Goal: Information Seeking & Learning: Learn about a topic

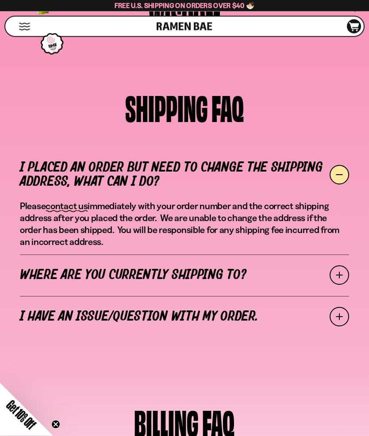
scroll to position [113, 0]
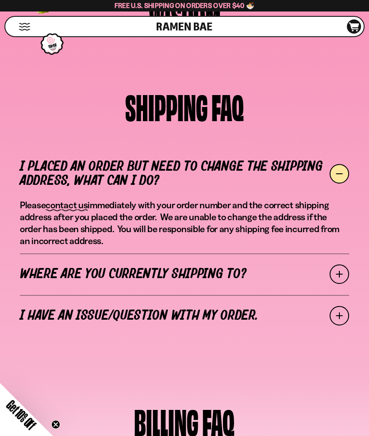
click at [338, 274] on span at bounding box center [339, 274] width 19 height 19
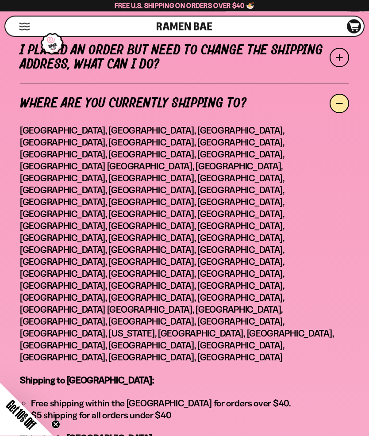
scroll to position [230, 0]
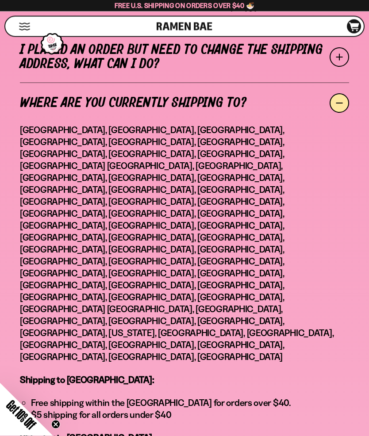
click at [336, 105] on span at bounding box center [339, 103] width 19 height 19
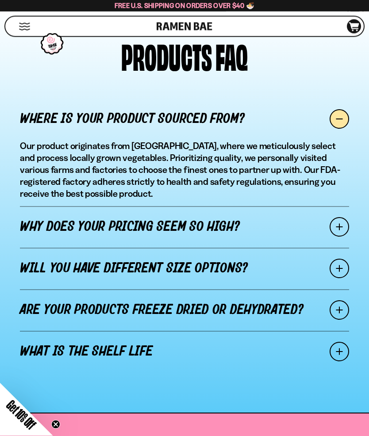
scroll to position [654, 0]
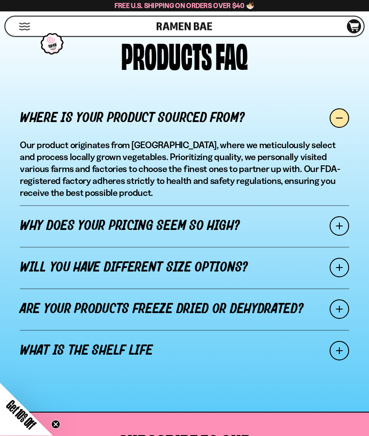
click at [339, 227] on span at bounding box center [339, 226] width 19 height 19
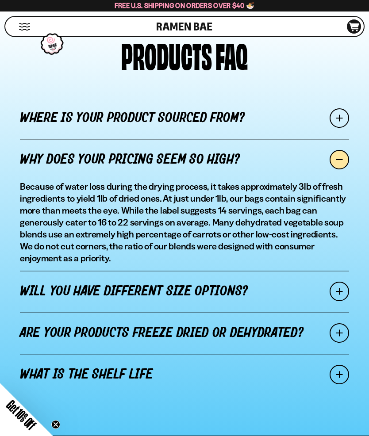
click at [340, 290] on span at bounding box center [339, 291] width 19 height 19
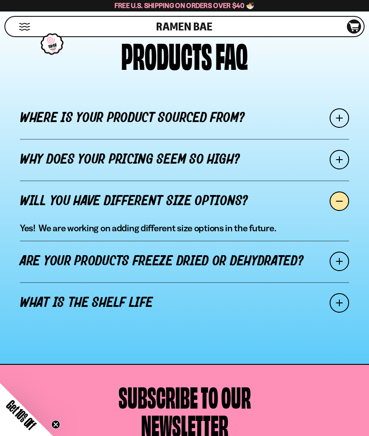
click at [336, 266] on span at bounding box center [339, 261] width 19 height 19
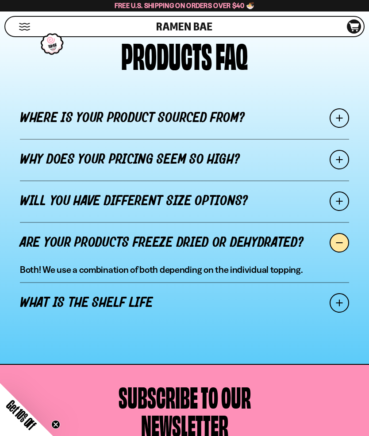
click at [341, 302] on span at bounding box center [339, 302] width 19 height 19
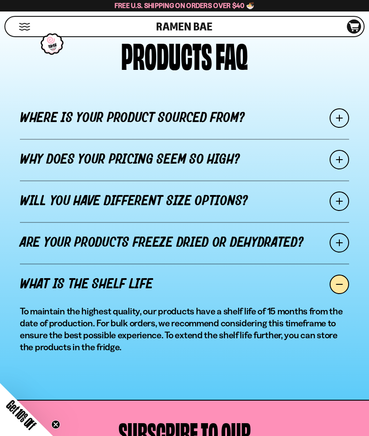
click at [335, 282] on span at bounding box center [339, 284] width 19 height 19
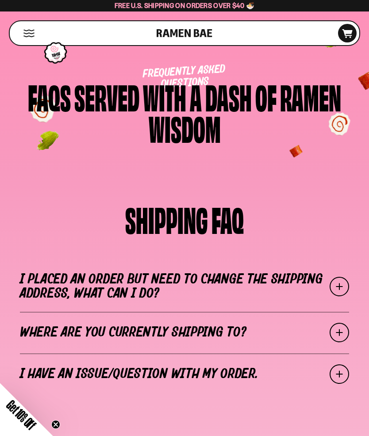
scroll to position [0, 0]
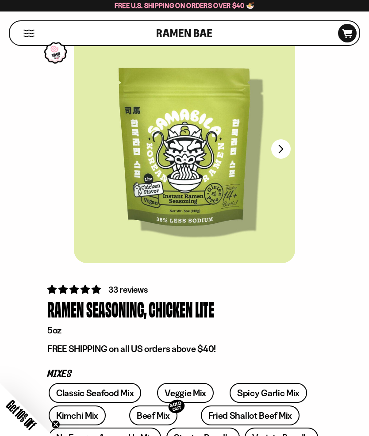
scroll to position [27, 0]
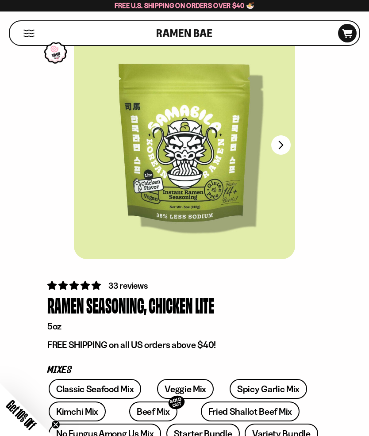
click at [281, 144] on button "FADCB6FD-DFAB-4417-9F21-029242090B77" at bounding box center [280, 144] width 19 height 19
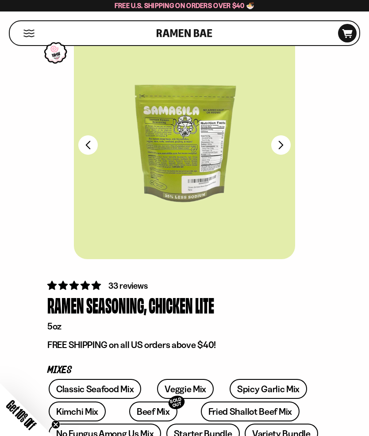
click at [285, 147] on button "FADCB6FD-DFAB-4417-9F21-029242090B77" at bounding box center [280, 144] width 19 height 19
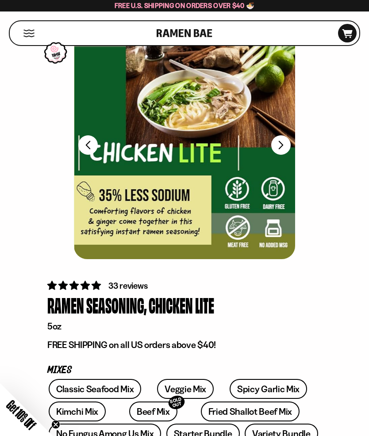
click at [288, 143] on button "FADCB6FD-DFAB-4417-9F21-029242090B77" at bounding box center [280, 144] width 19 height 19
